Goal: Transaction & Acquisition: Purchase product/service

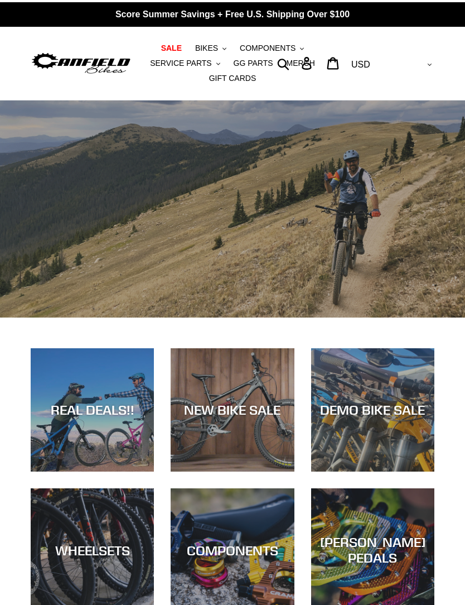
scroll to position [-1, 0]
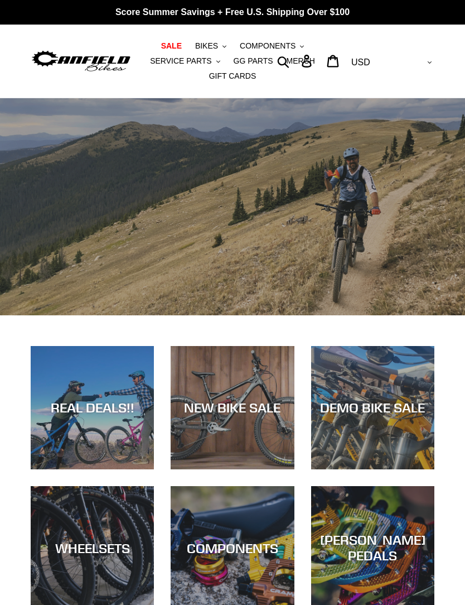
click at [196, 65] on span "SERVICE PARTS" at bounding box center [180, 60] width 61 height 9
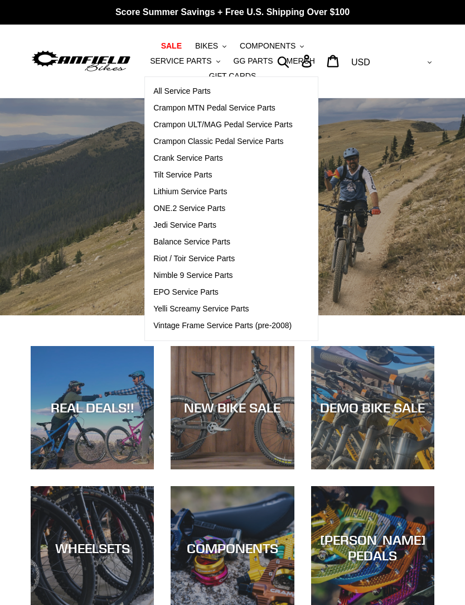
click at [203, 172] on span "Tilt Service Parts" at bounding box center [182, 174] width 59 height 9
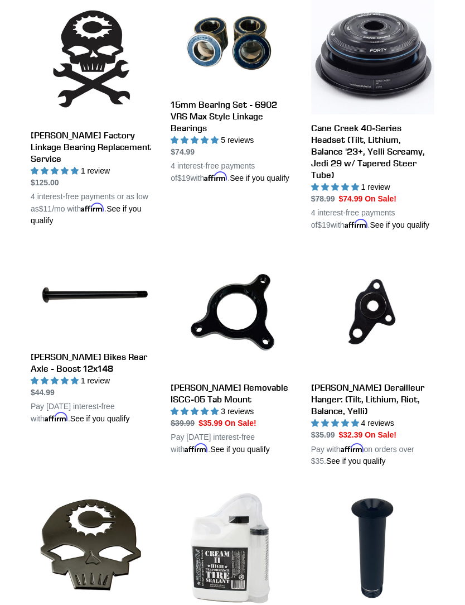
scroll to position [349, 0]
click at [398, 516] on link "[PERSON_NAME] Tilt/Lithium Linkage Bolts" at bounding box center [372, 582] width 123 height 193
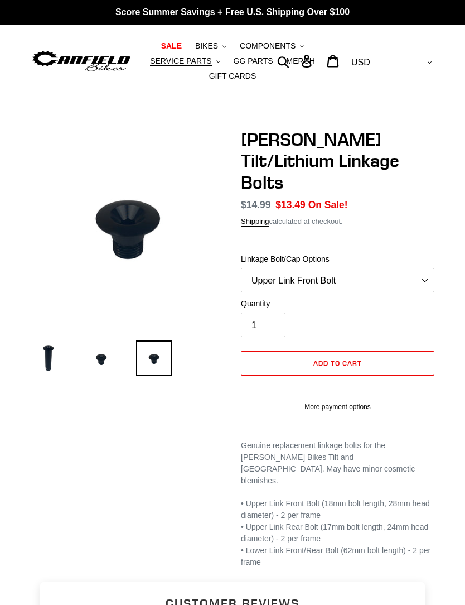
click at [402, 268] on select "Upper Link Front Bolt Upper Link Rear Bolt Lower Link Front/Rear Bolt" at bounding box center [338, 280] width 194 height 25
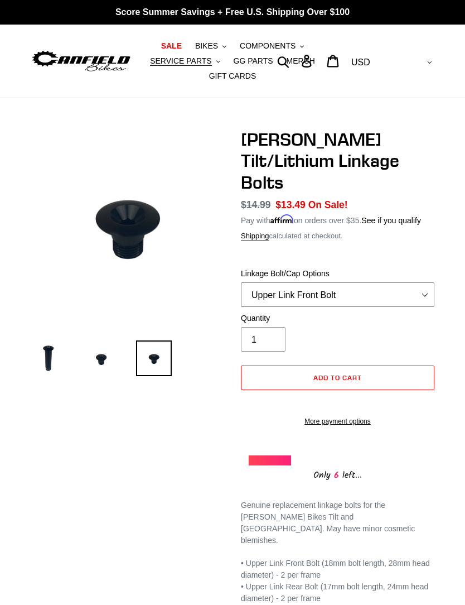
select select "Upper Link Rear Bolt"
